Goal: Entertainment & Leisure: Browse casually

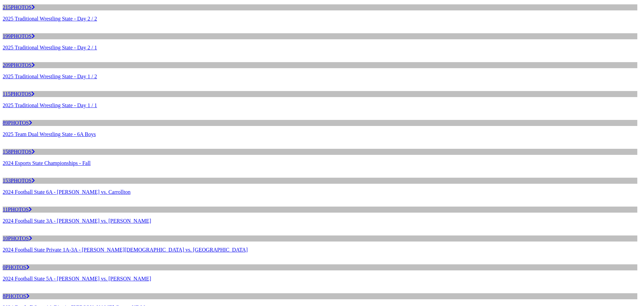
scroll to position [1477, 0]
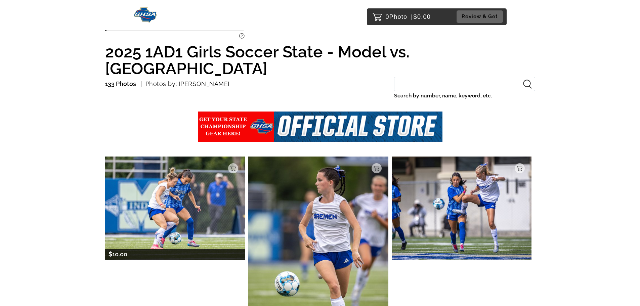
scroll to position [34, 0]
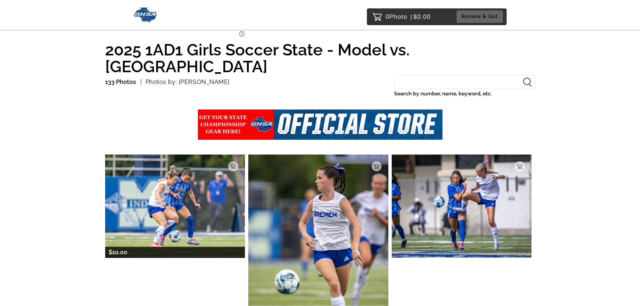
click at [178, 195] on img at bounding box center [175, 205] width 140 height 103
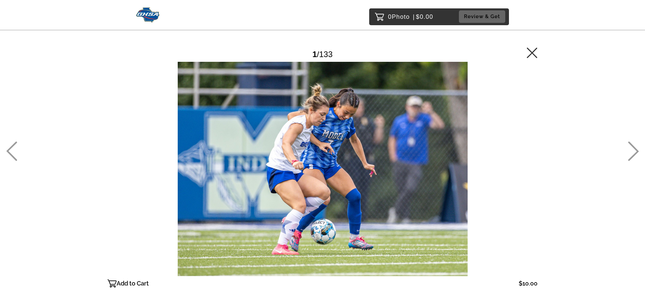
click at [632, 154] on icon at bounding box center [633, 150] width 11 height 19
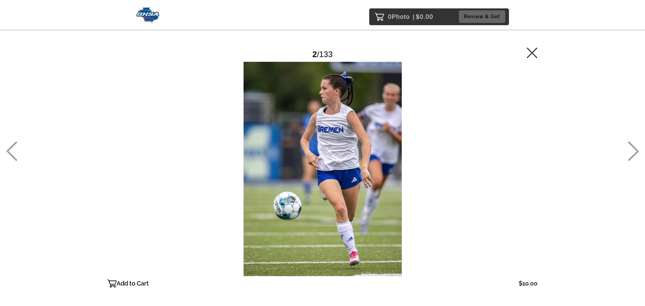
click at [632, 154] on icon at bounding box center [633, 150] width 11 height 19
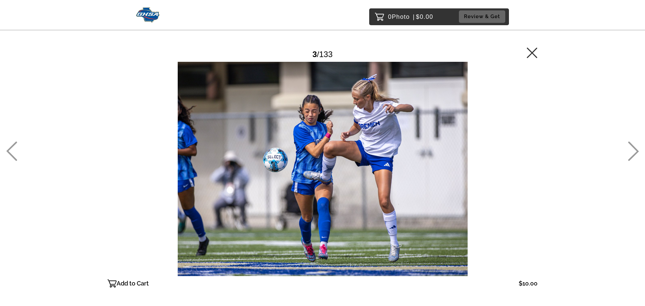
click at [632, 154] on icon at bounding box center [633, 150] width 11 height 19
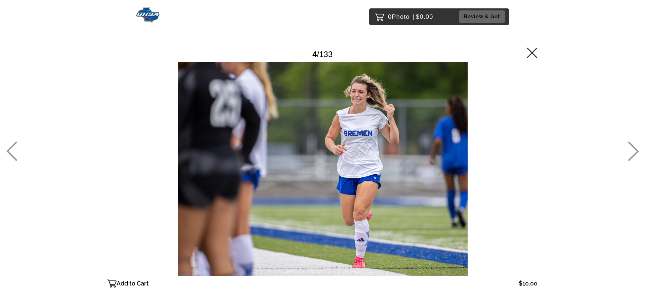
click at [631, 154] on icon at bounding box center [633, 150] width 11 height 19
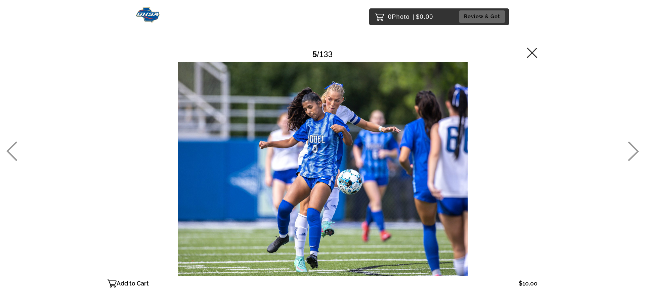
click at [632, 155] on icon at bounding box center [633, 150] width 11 height 19
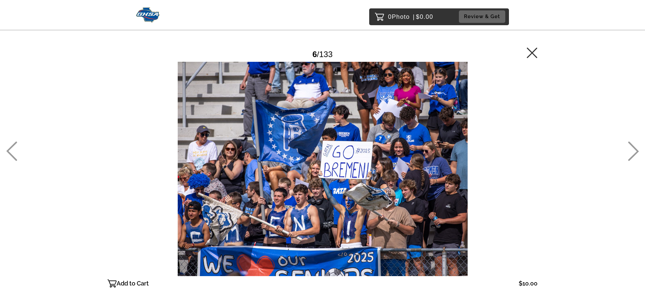
click at [632, 155] on icon at bounding box center [633, 150] width 11 height 19
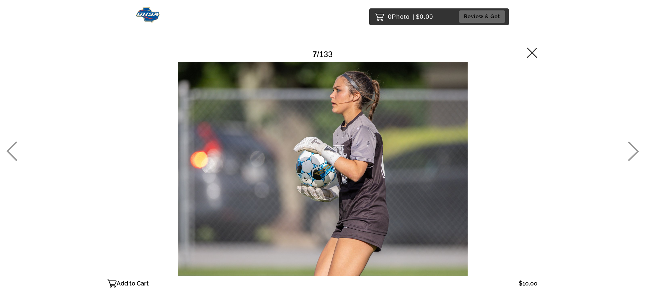
click at [632, 155] on icon at bounding box center [633, 150] width 11 height 19
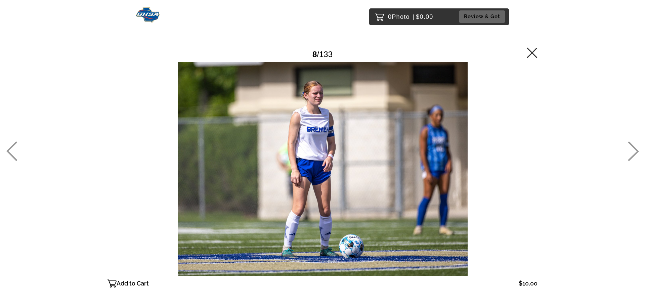
click at [633, 152] on icon at bounding box center [633, 150] width 11 height 19
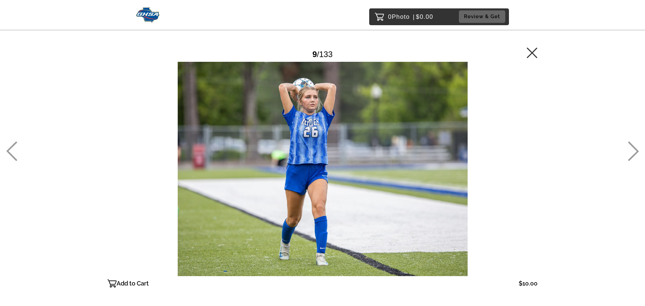
click at [633, 152] on icon at bounding box center [633, 150] width 11 height 19
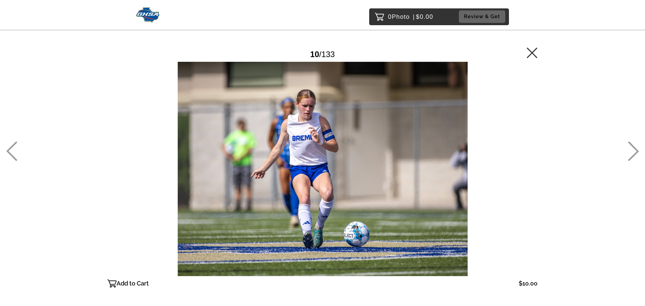
click at [633, 152] on icon at bounding box center [633, 150] width 11 height 19
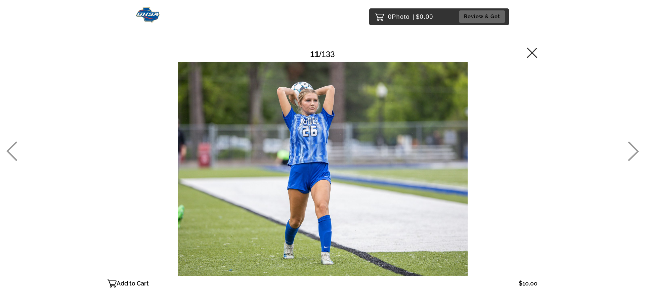
click at [632, 153] on icon at bounding box center [633, 150] width 11 height 19
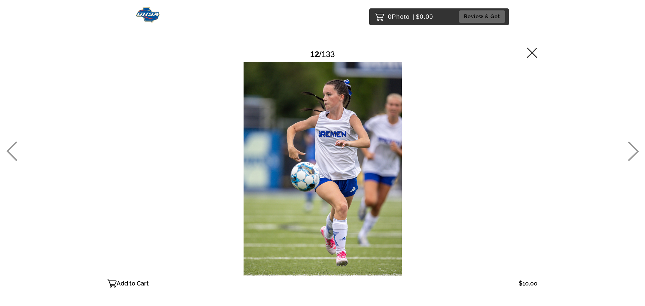
click at [632, 153] on icon at bounding box center [633, 150] width 11 height 19
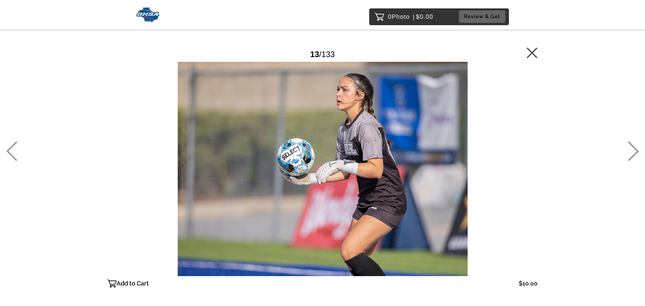
click at [632, 153] on icon at bounding box center [633, 150] width 11 height 19
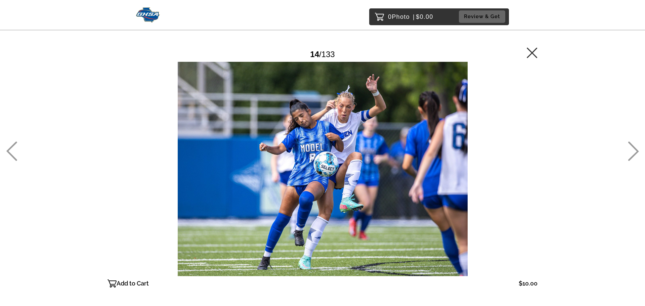
click at [632, 153] on icon at bounding box center [633, 150] width 11 height 19
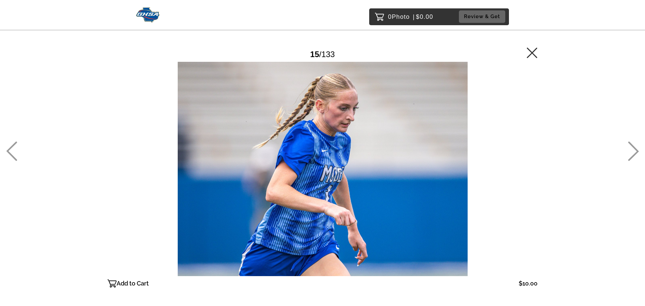
click at [632, 153] on icon at bounding box center [633, 150] width 11 height 19
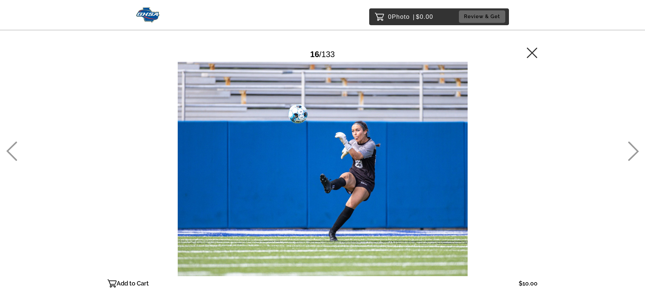
click at [632, 153] on icon at bounding box center [633, 150] width 11 height 19
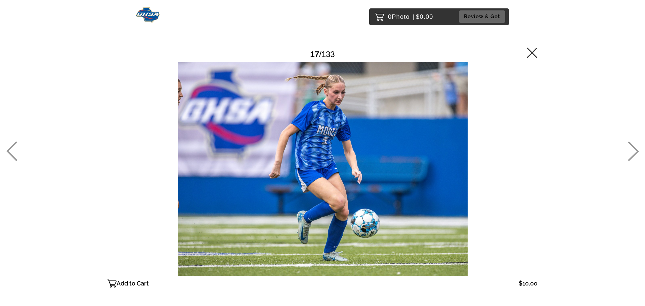
click at [632, 153] on icon at bounding box center [633, 150] width 11 height 19
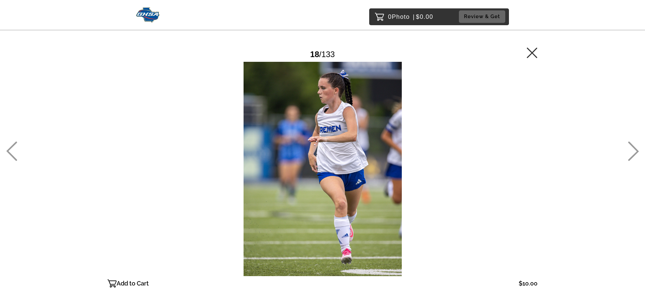
click at [632, 153] on icon at bounding box center [633, 150] width 11 height 19
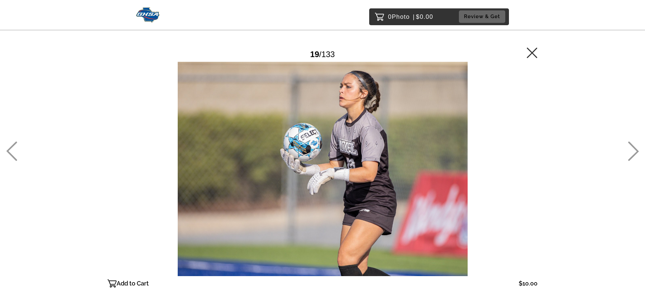
click at [632, 153] on icon at bounding box center [633, 150] width 11 height 19
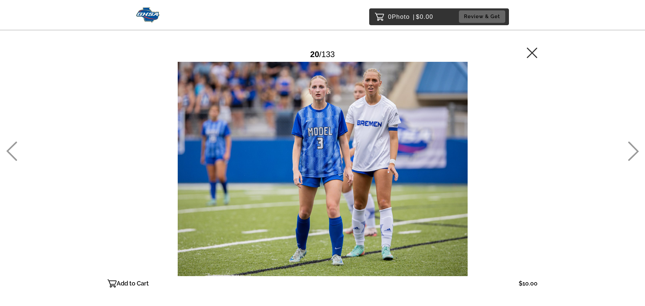
click at [631, 152] on icon at bounding box center [633, 150] width 11 height 19
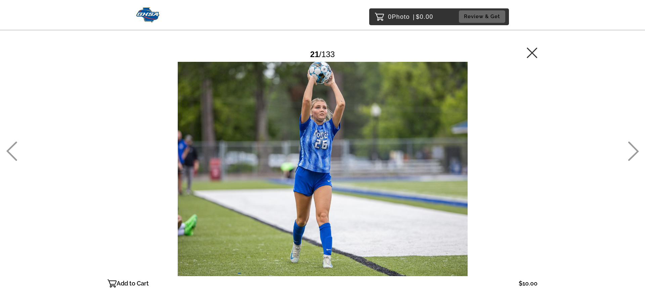
click at [631, 152] on icon at bounding box center [633, 150] width 11 height 19
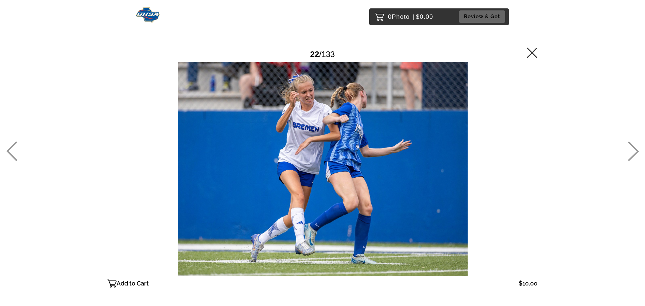
click at [631, 153] on icon at bounding box center [633, 150] width 11 height 19
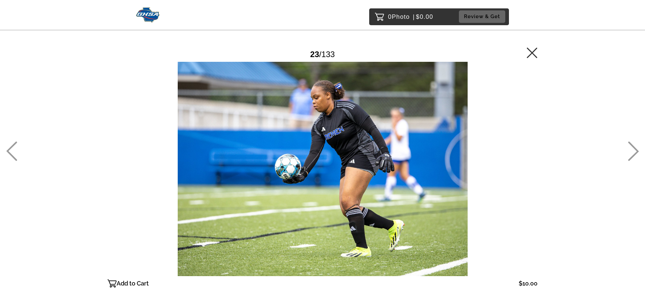
click at [631, 153] on icon at bounding box center [633, 150] width 11 height 19
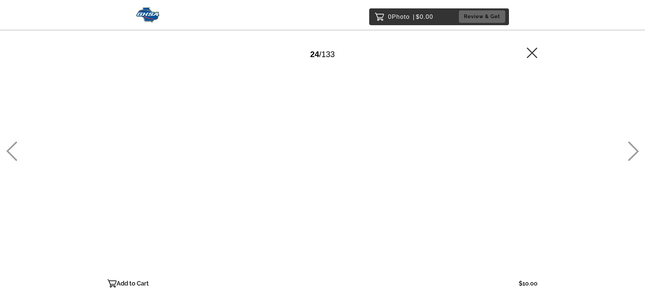
click at [631, 153] on icon at bounding box center [633, 150] width 11 height 19
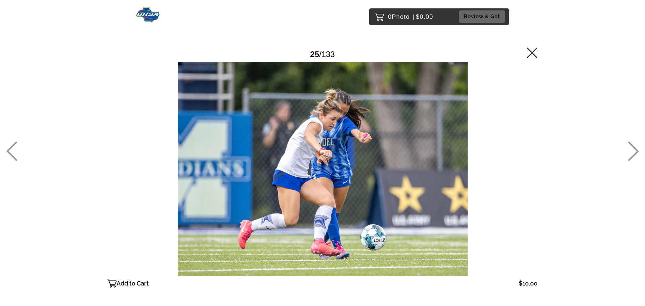
click at [631, 153] on icon at bounding box center [633, 150] width 11 height 19
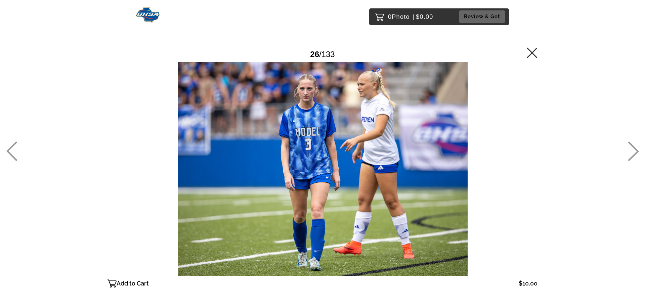
click at [633, 155] on icon at bounding box center [633, 150] width 11 height 19
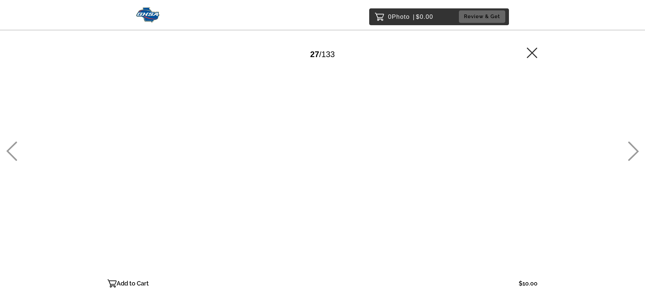
click at [633, 154] on icon at bounding box center [633, 150] width 11 height 19
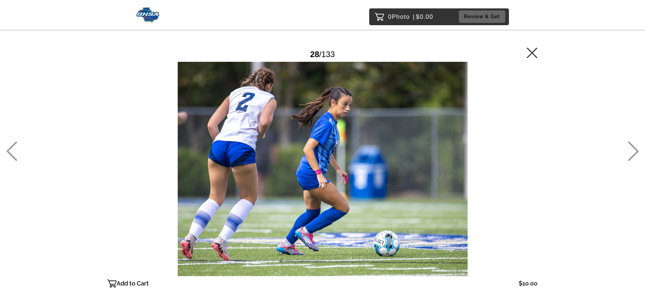
click at [223, 155] on div at bounding box center [322, 169] width 430 height 214
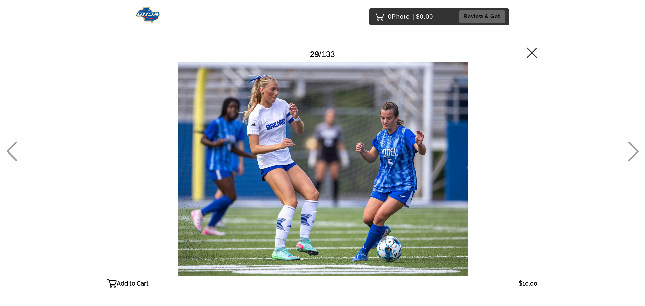
click at [2, 152] on div "0 Photo | $0.00 Review & Get Password Checker bypassed 29 / 133 Add to Cart $10…" at bounding box center [322, 182] width 645 height 365
click at [14, 150] on icon at bounding box center [11, 150] width 11 height 19
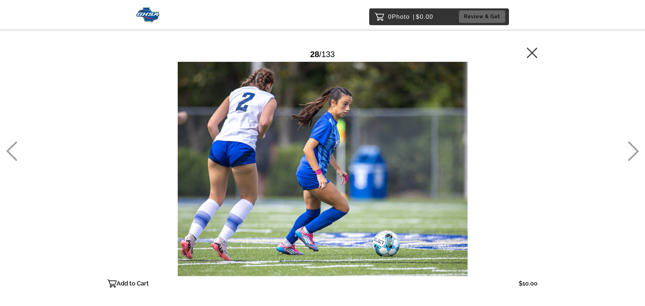
click at [631, 152] on icon at bounding box center [633, 150] width 11 height 19
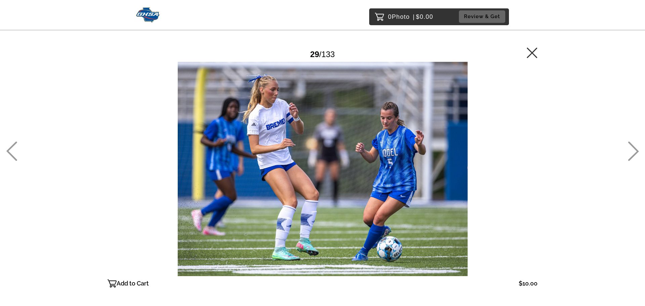
click at [17, 157] on div "0 Photo | $0.00 Review & Get Password Checker bypassed 29 / 133 Add to Cart $10…" at bounding box center [322, 182] width 645 height 365
click at [7, 153] on icon at bounding box center [11, 150] width 11 height 19
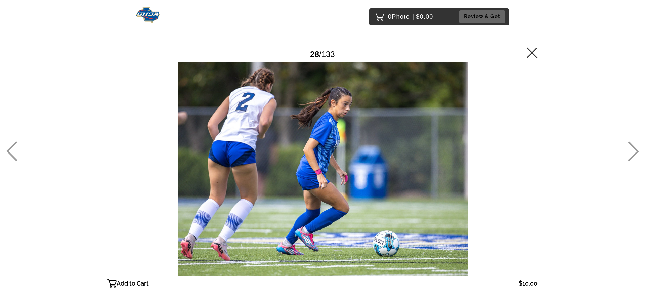
click at [636, 151] on icon at bounding box center [633, 151] width 11 height 19
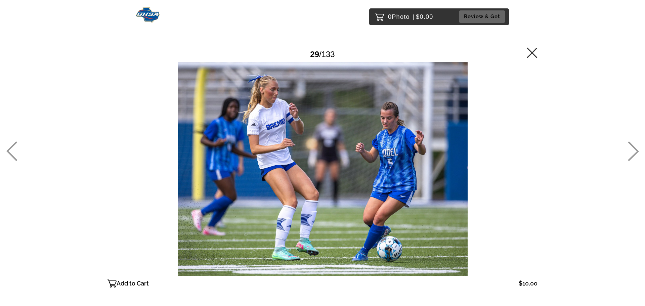
click at [636, 151] on icon at bounding box center [633, 151] width 11 height 19
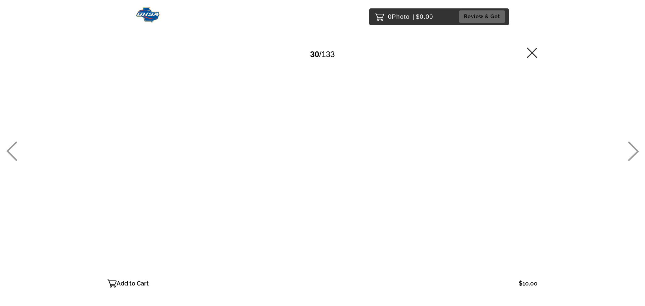
click at [634, 152] on icon at bounding box center [633, 150] width 11 height 19
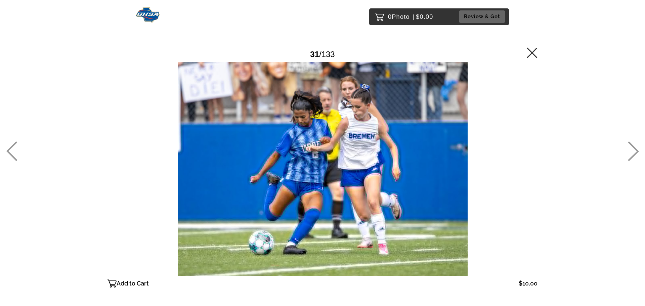
click at [634, 152] on icon at bounding box center [633, 150] width 11 height 19
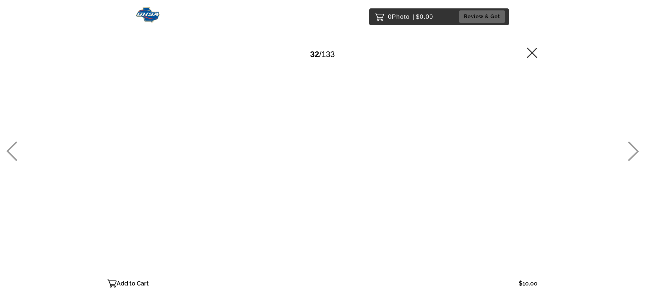
click at [634, 152] on icon at bounding box center [633, 150] width 11 height 19
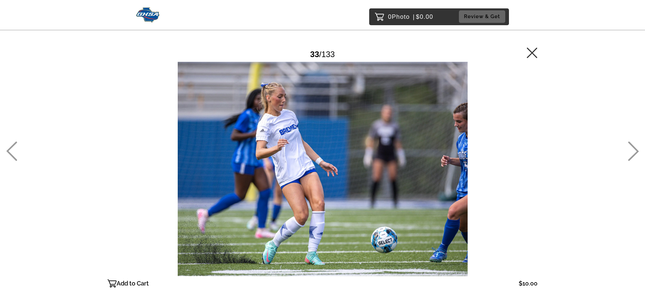
click at [634, 152] on icon at bounding box center [633, 150] width 11 height 19
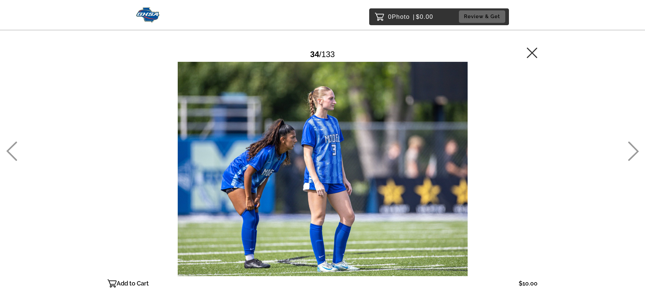
click at [634, 152] on icon at bounding box center [633, 150] width 11 height 19
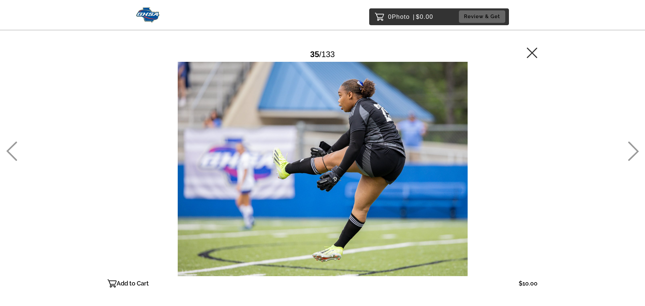
click at [634, 152] on icon at bounding box center [633, 150] width 11 height 19
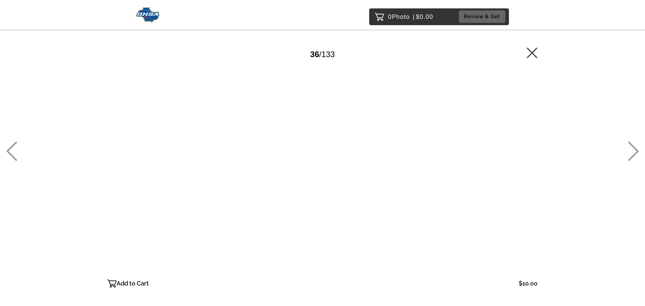
click at [634, 152] on icon at bounding box center [633, 150] width 11 height 19
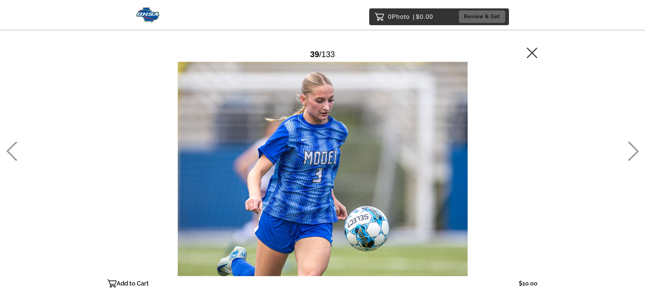
click at [634, 152] on icon at bounding box center [633, 150] width 11 height 19
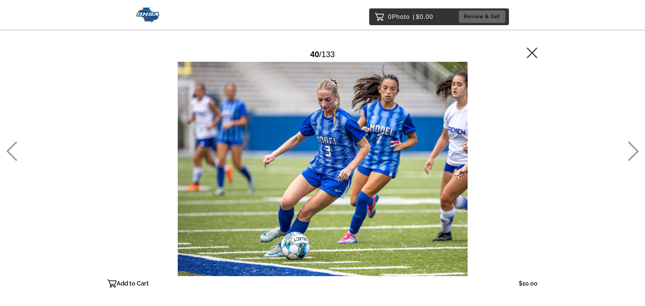
click at [634, 152] on icon at bounding box center [633, 150] width 11 height 19
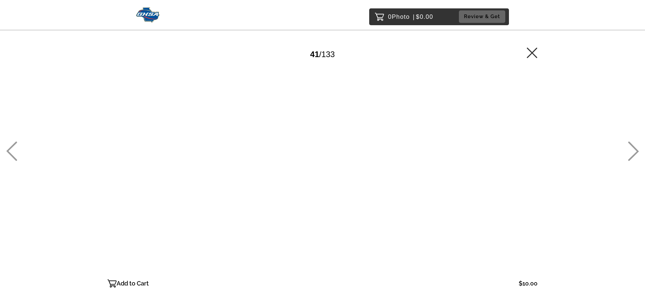
click at [634, 152] on icon at bounding box center [633, 150] width 11 height 19
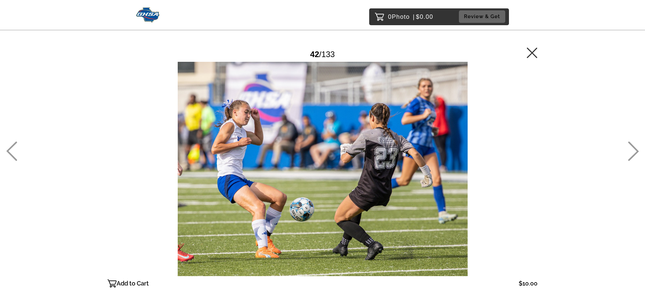
click at [634, 152] on icon at bounding box center [633, 150] width 11 height 19
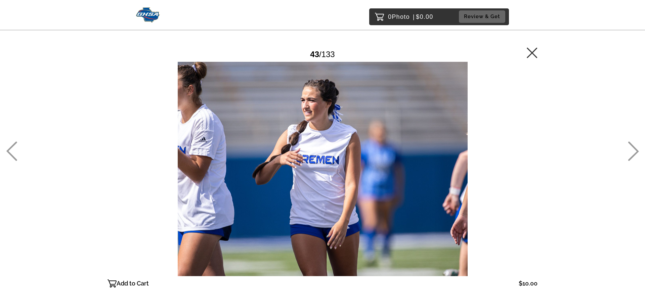
click at [634, 152] on icon at bounding box center [633, 150] width 11 height 19
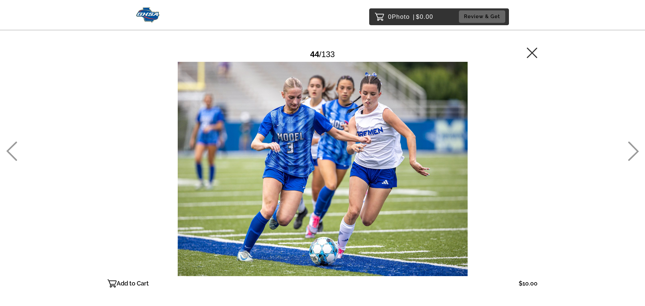
click at [634, 152] on icon at bounding box center [633, 150] width 11 height 19
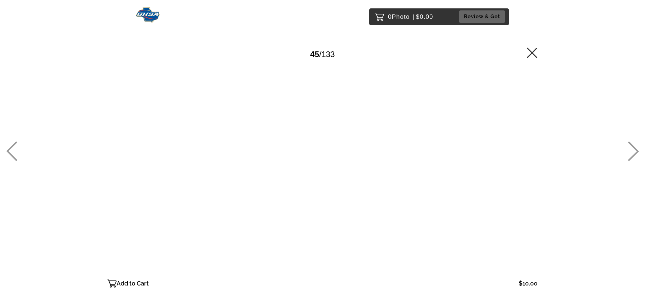
click at [634, 152] on icon at bounding box center [633, 150] width 11 height 19
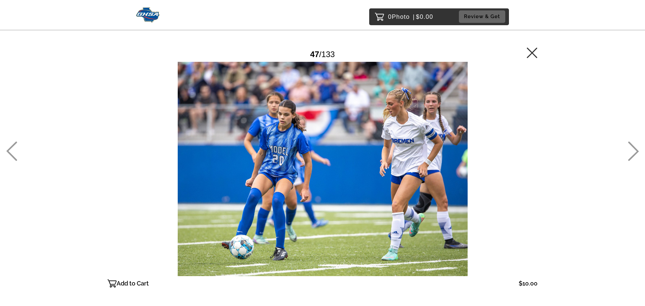
click at [634, 152] on icon at bounding box center [633, 150] width 11 height 19
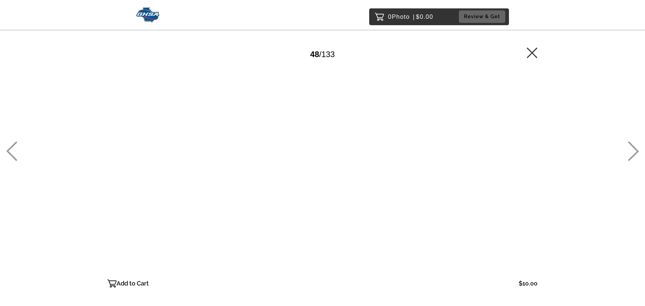
click at [634, 152] on icon at bounding box center [633, 150] width 11 height 19
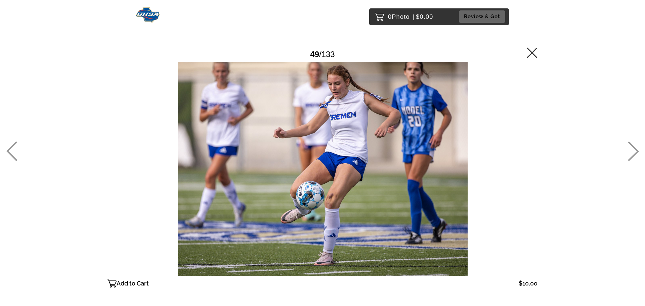
click at [634, 152] on icon at bounding box center [633, 150] width 11 height 19
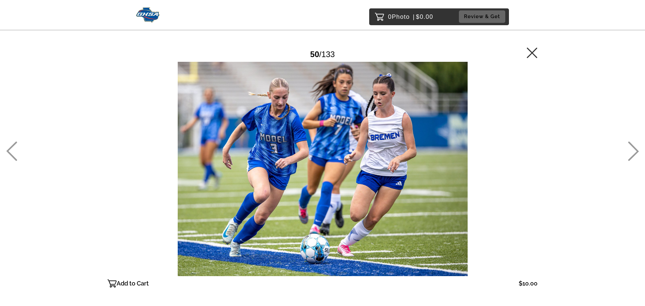
click at [634, 152] on icon at bounding box center [633, 150] width 11 height 19
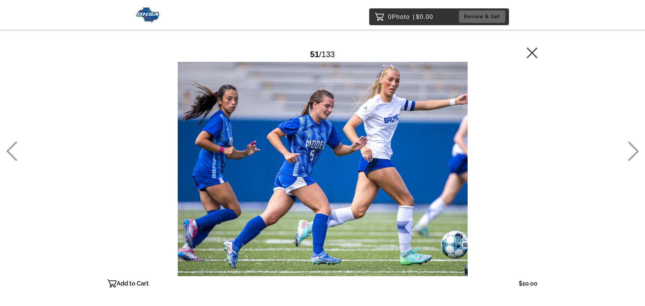
click at [634, 152] on icon at bounding box center [633, 150] width 11 height 19
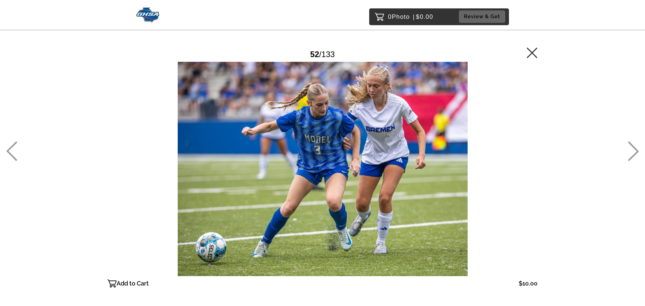
click at [634, 152] on icon at bounding box center [633, 150] width 11 height 19
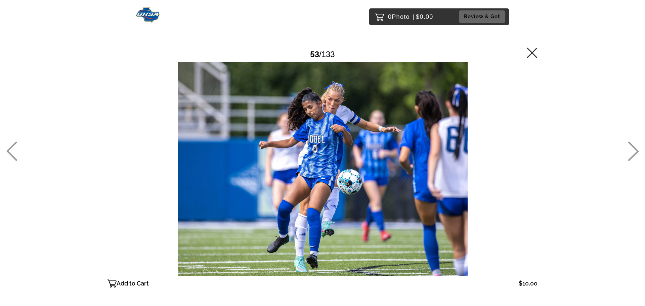
click at [634, 152] on icon at bounding box center [633, 150] width 11 height 19
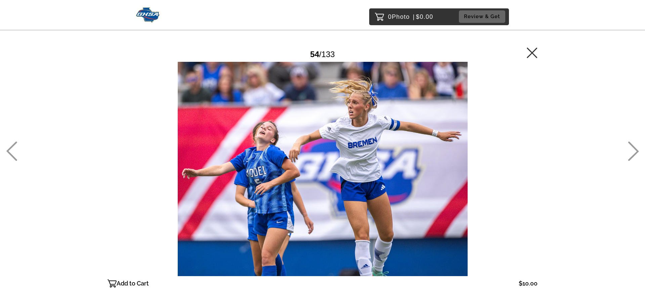
click at [634, 152] on icon at bounding box center [633, 150] width 11 height 19
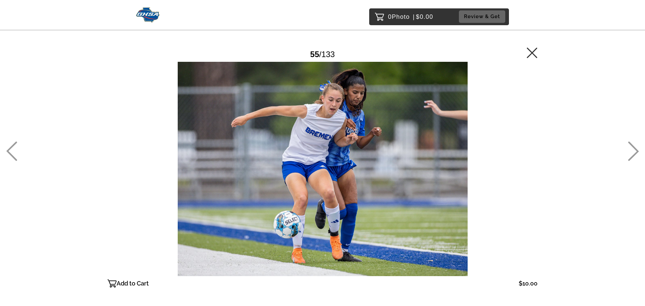
click at [634, 152] on icon at bounding box center [633, 150] width 11 height 19
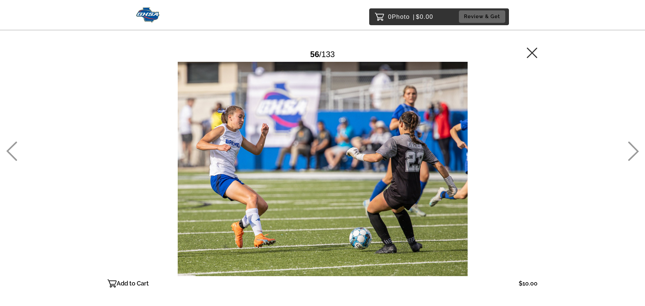
click at [634, 152] on icon at bounding box center [633, 150] width 11 height 19
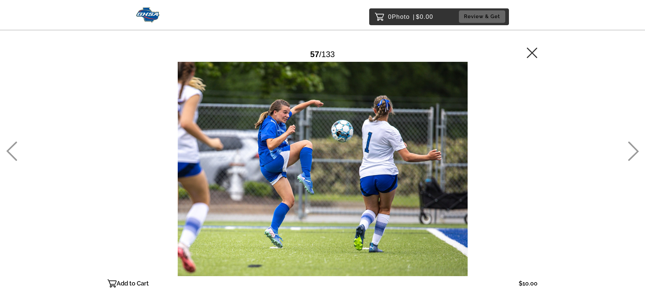
click at [634, 152] on icon at bounding box center [633, 150] width 11 height 19
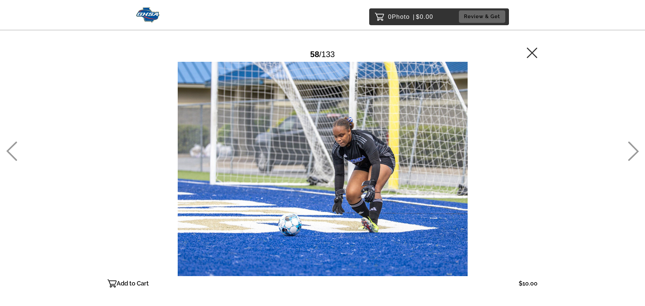
click at [634, 152] on icon at bounding box center [633, 150] width 11 height 19
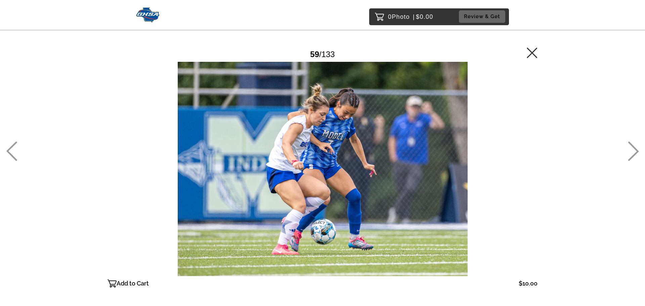
click at [634, 152] on icon at bounding box center [633, 150] width 11 height 19
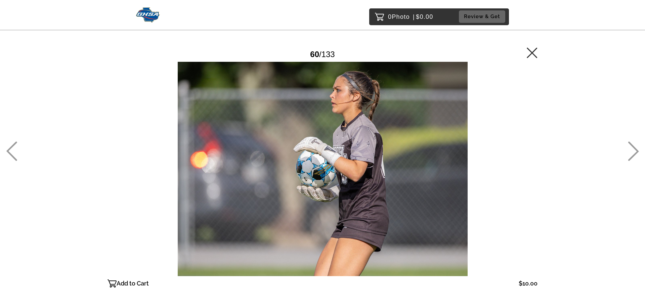
click at [634, 152] on icon at bounding box center [633, 150] width 11 height 19
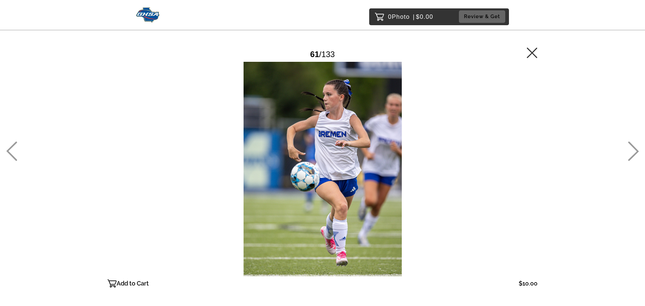
click at [631, 148] on icon at bounding box center [633, 150] width 11 height 19
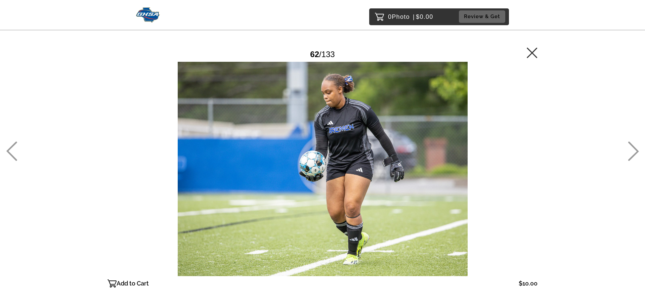
click at [529, 51] on icon at bounding box center [531, 52] width 11 height 11
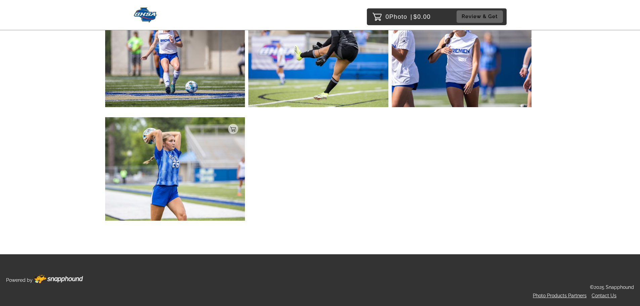
scroll to position [5684, 0]
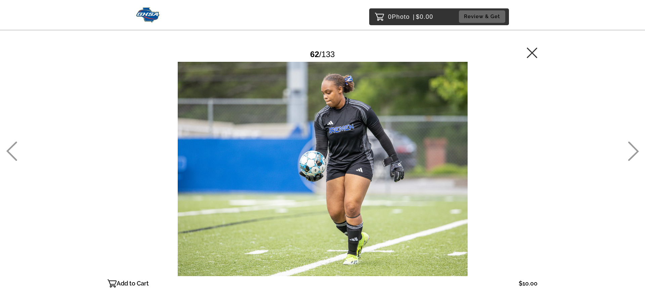
click at [528, 51] on icon at bounding box center [531, 52] width 11 height 11
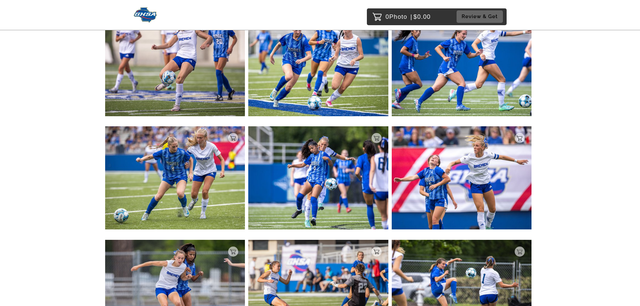
scroll to position [1860, 0]
click at [142, 16] on img at bounding box center [146, 14] width 24 height 15
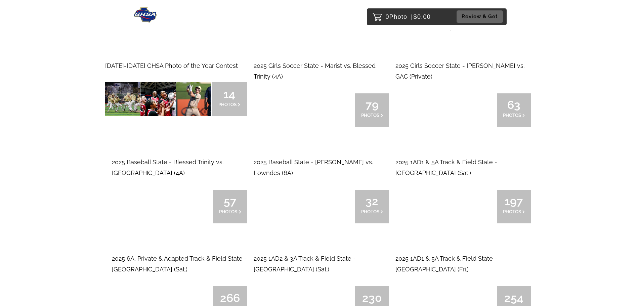
scroll to position [67, 0]
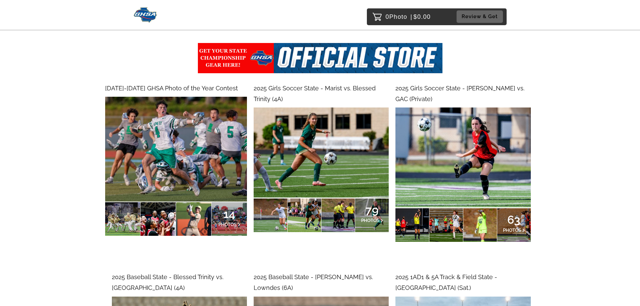
click at [185, 142] on img at bounding box center [176, 149] width 142 height 105
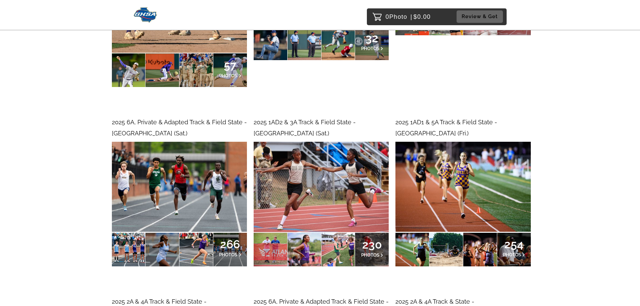
scroll to position [470, 0]
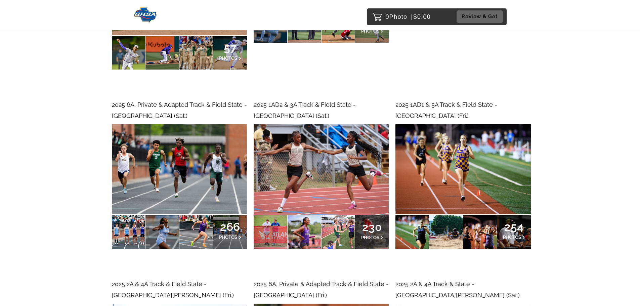
click at [475, 140] on img at bounding box center [462, 169] width 135 height 90
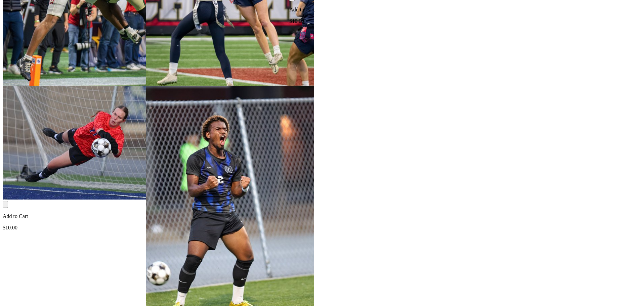
scroll to position [920, 0]
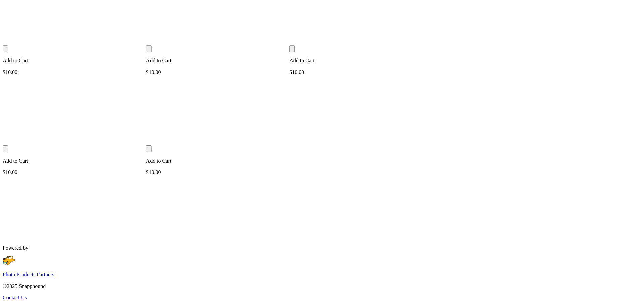
scroll to position [10592, 0]
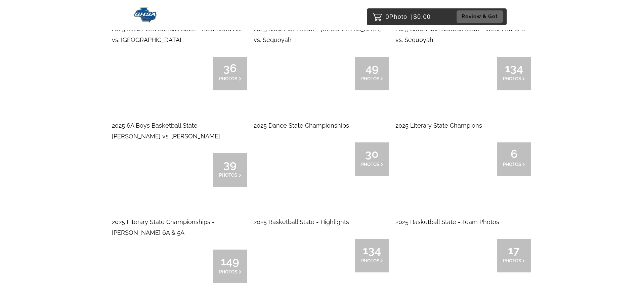
scroll to position [1847, 0]
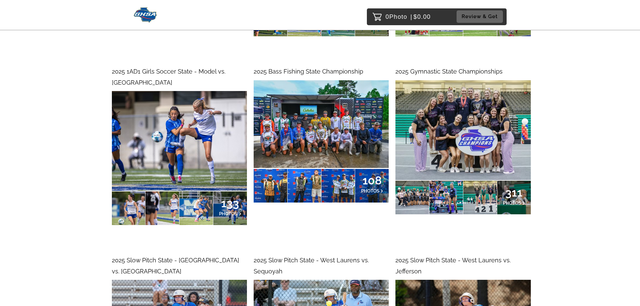
click at [432, 154] on img at bounding box center [462, 130] width 135 height 100
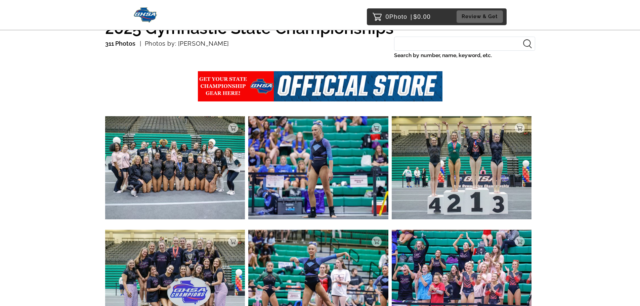
scroll to position [67, 0]
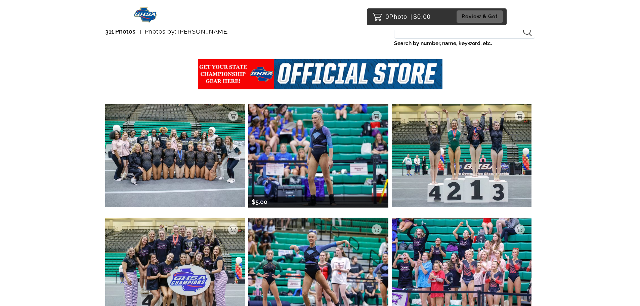
click at [298, 170] on img at bounding box center [318, 155] width 140 height 103
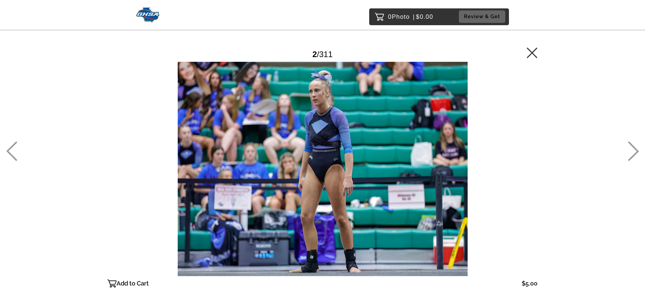
click at [313, 185] on div at bounding box center [322, 169] width 430 height 214
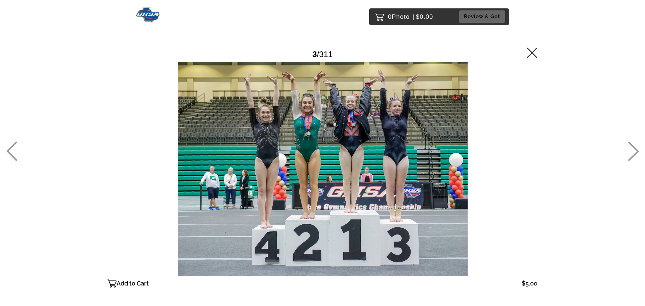
click at [383, 155] on div at bounding box center [322, 169] width 430 height 214
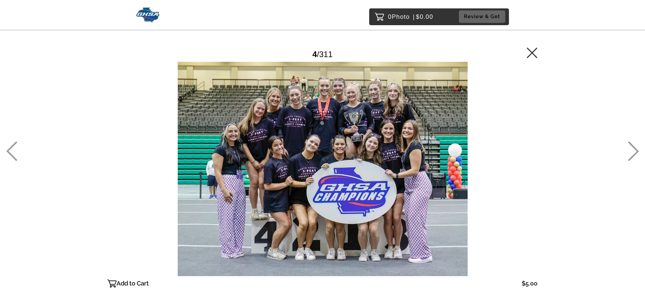
click at [383, 155] on div at bounding box center [322, 169] width 430 height 214
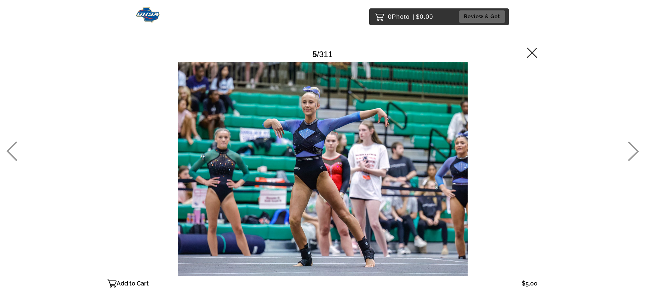
click at [383, 155] on div at bounding box center [322, 169] width 430 height 214
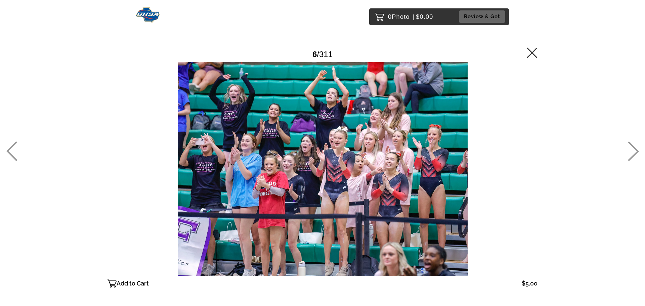
click at [383, 155] on div at bounding box center [322, 169] width 430 height 214
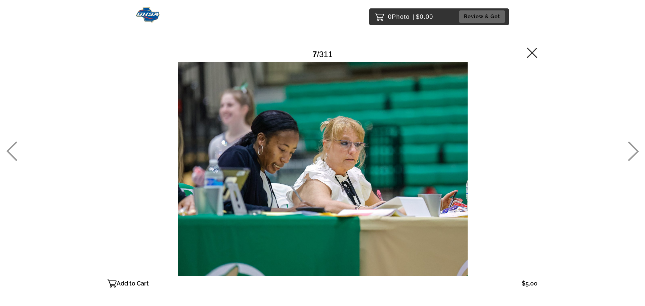
click at [383, 155] on div at bounding box center [322, 169] width 430 height 214
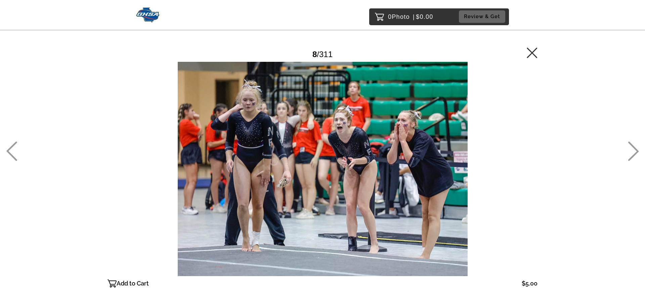
click at [383, 155] on div at bounding box center [322, 169] width 430 height 214
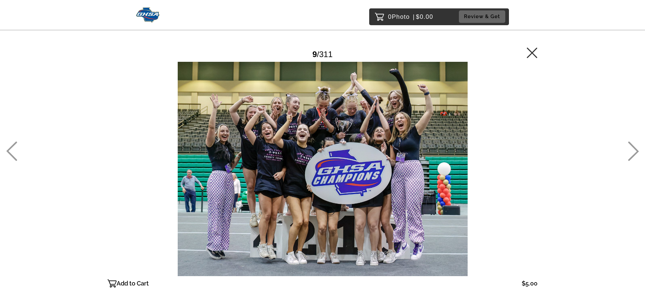
click at [383, 155] on div at bounding box center [322, 169] width 430 height 214
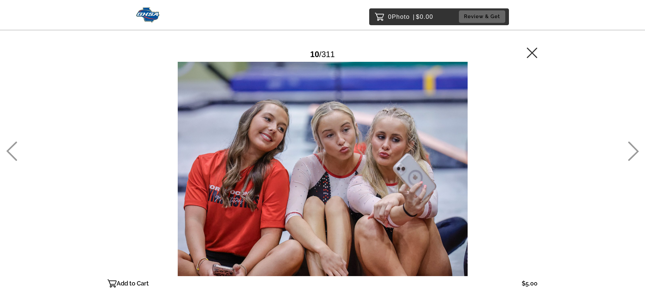
click at [383, 155] on div at bounding box center [322, 169] width 430 height 214
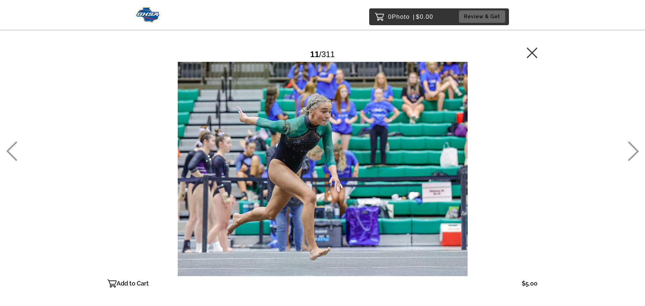
click at [383, 155] on div at bounding box center [322, 169] width 430 height 214
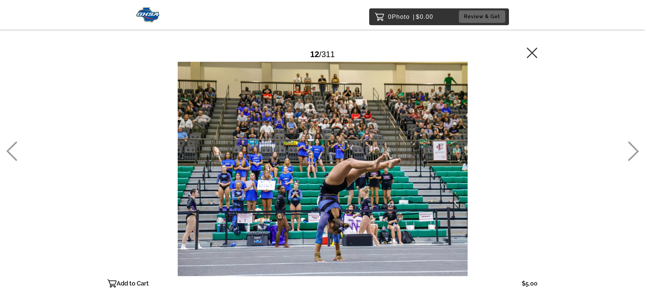
click at [383, 155] on div at bounding box center [322, 169] width 430 height 214
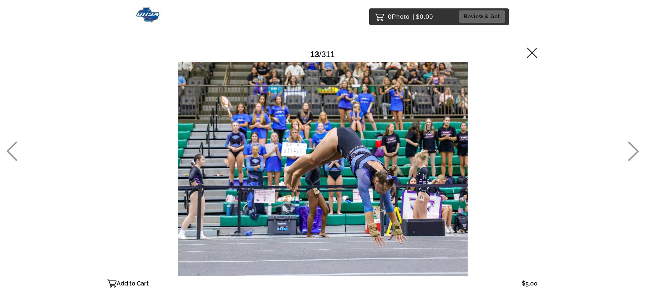
click at [383, 155] on div at bounding box center [322, 169] width 430 height 214
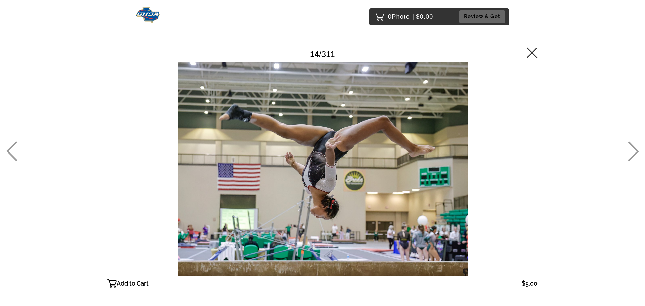
click at [383, 155] on div at bounding box center [322, 169] width 430 height 214
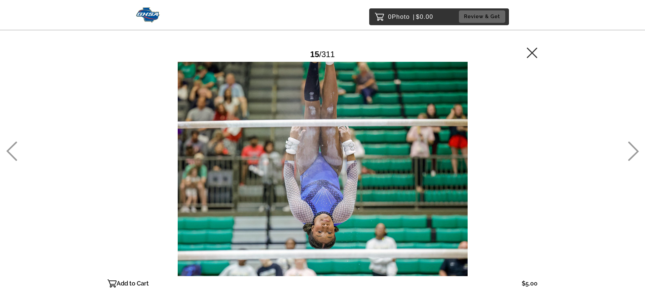
click at [383, 155] on div at bounding box center [322, 169] width 430 height 214
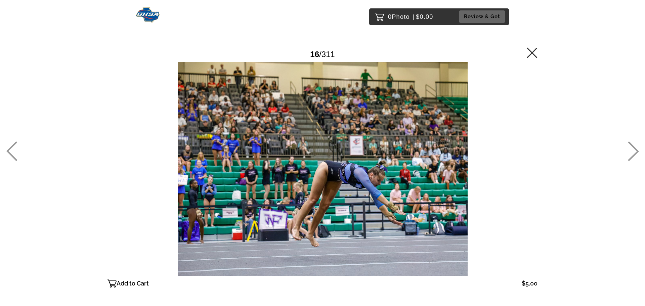
click at [383, 155] on div at bounding box center [322, 169] width 430 height 214
